Goal: Transaction & Acquisition: Book appointment/travel/reservation

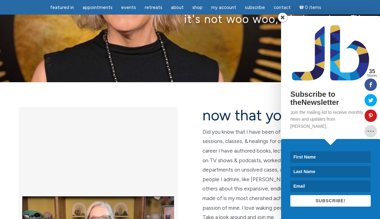
scroll to position [76, 0]
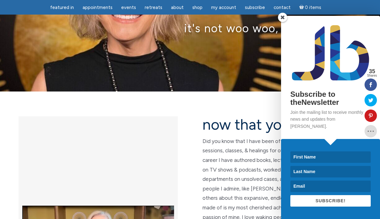
click at [282, 22] on span at bounding box center [282, 17] width 9 height 9
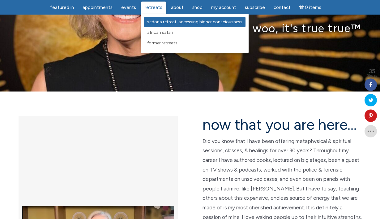
click at [160, 20] on span "Sedona Retreat: Accessing Higher Consciousness" at bounding box center [194, 21] width 95 height 5
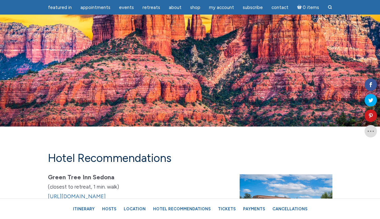
scroll to position [3692, 0]
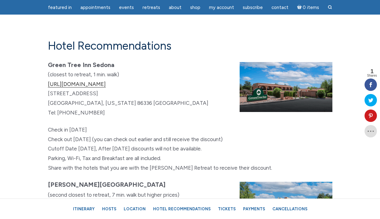
click at [101, 87] on link "https://www.greentreesedona.com" at bounding box center [77, 84] width 58 height 6
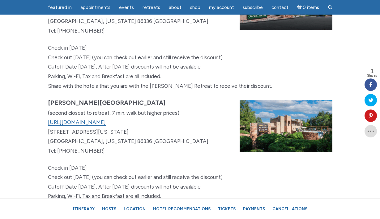
scroll to position [3795, 0]
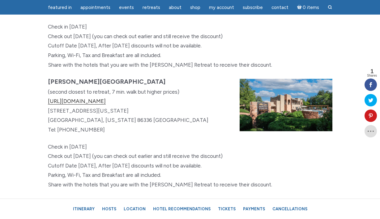
click at [106, 104] on link "https://www.arroyopinion.com" at bounding box center [77, 101] width 58 height 6
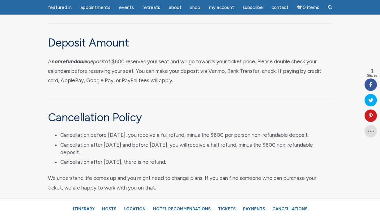
scroll to position [2978, 0]
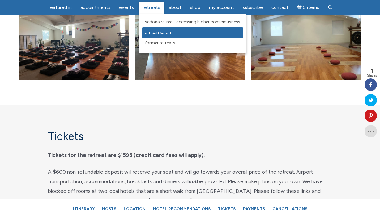
click at [155, 31] on span "African Safari" at bounding box center [158, 32] width 26 height 5
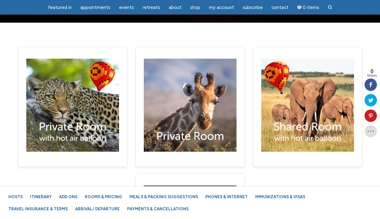
scroll to position [3818, 0]
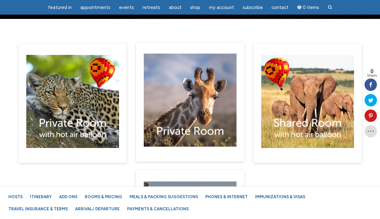
click at [168, 101] on div "main" at bounding box center [190, 101] width 108 height 119
click at [180, 86] on img "main" at bounding box center [190, 100] width 93 height 93
click at [212, 60] on img "main" at bounding box center [190, 100] width 93 height 93
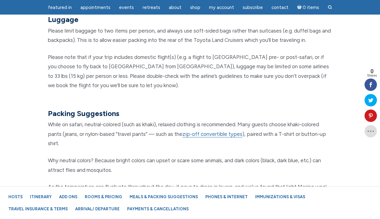
scroll to position [5148, 0]
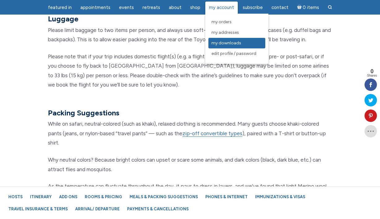
click at [223, 40] on span "My Downloads" at bounding box center [227, 42] width 30 height 5
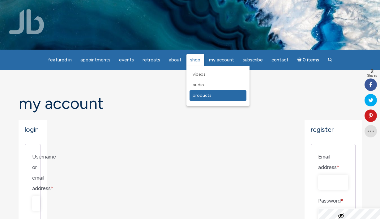
click at [193, 95] on span "Products" at bounding box center [202, 95] width 19 height 5
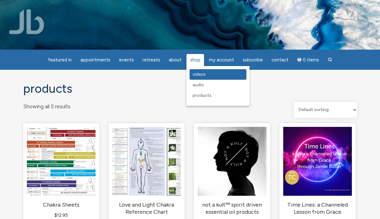
click at [193, 73] on span "Videos" at bounding box center [199, 73] width 13 height 5
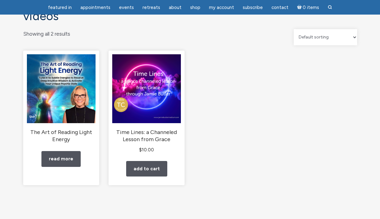
scroll to position [53, 0]
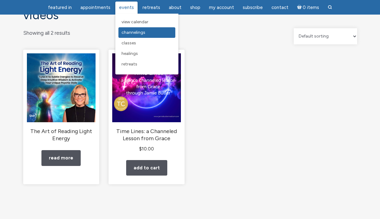
click at [136, 32] on span "Channelings" at bounding box center [134, 32] width 24 height 5
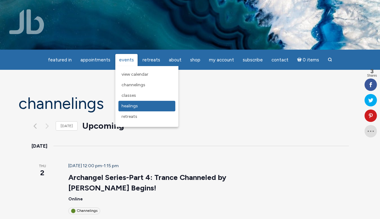
click at [132, 104] on span "Healings" at bounding box center [130, 105] width 16 height 5
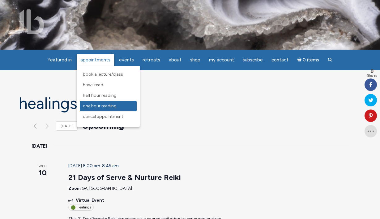
click at [99, 105] on span "One Hour Reading" at bounding box center [100, 105] width 34 height 5
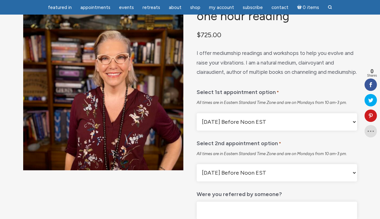
scroll to position [53, 0]
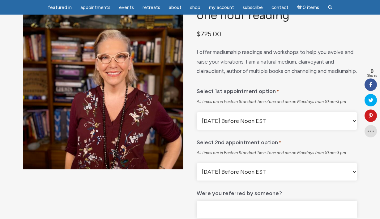
click at [354, 129] on select "[DATE] Before Noon EST [DATE] After Noon EST First Available" at bounding box center [277, 120] width 160 height 17
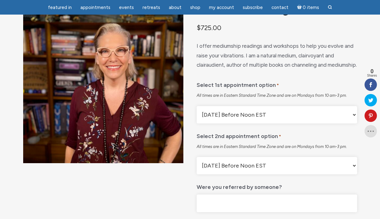
scroll to position [0, 0]
